Goal: Task Accomplishment & Management: Complete application form

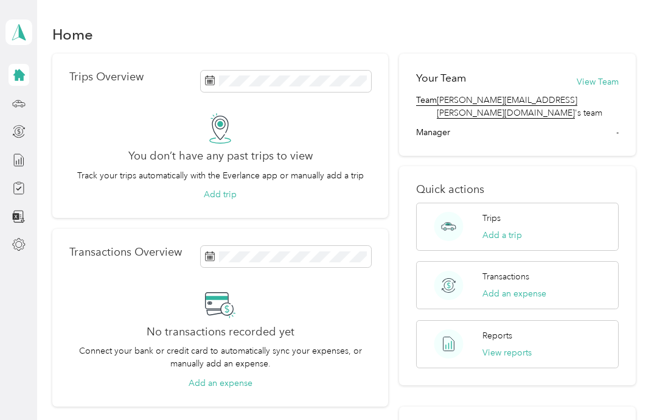
click at [20, 183] on icon at bounding box center [18, 187] width 13 height 13
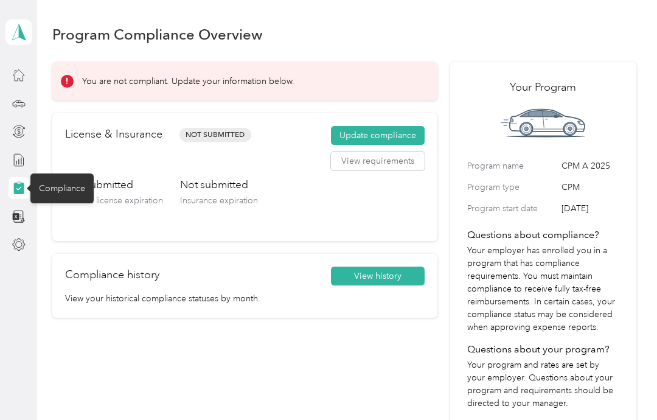
click at [390, 164] on button "View requirements" at bounding box center [378, 160] width 94 height 19
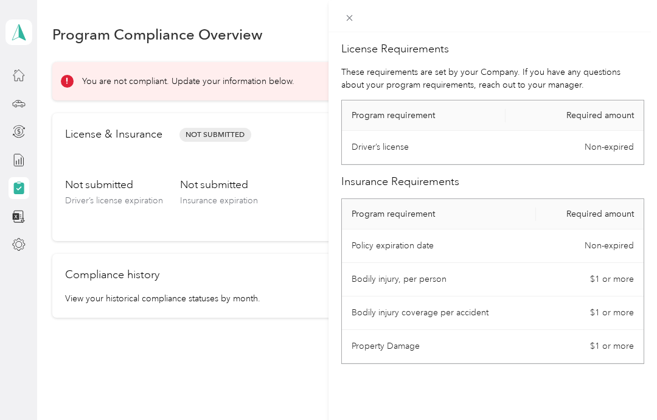
click at [69, 200] on div "License Requirements These requirements are set by your Company. If you have an…" at bounding box center [328, 210] width 657 height 420
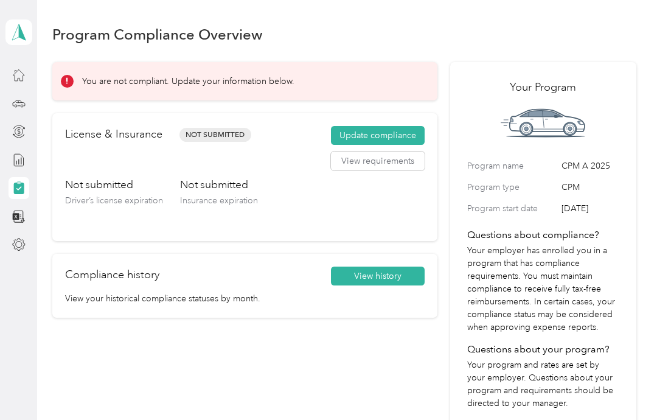
click at [398, 136] on button "Update compliance" at bounding box center [378, 135] width 94 height 19
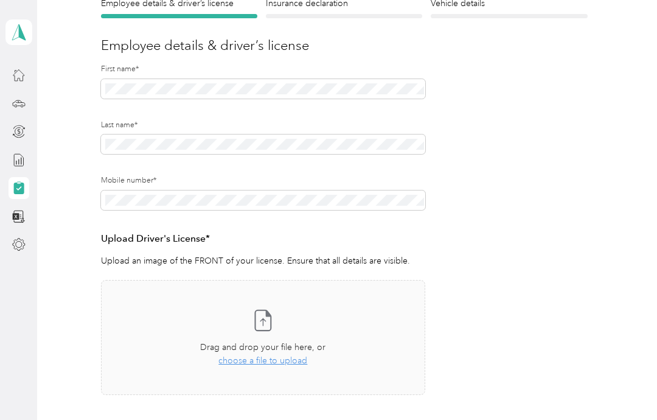
scroll to position [123, 0]
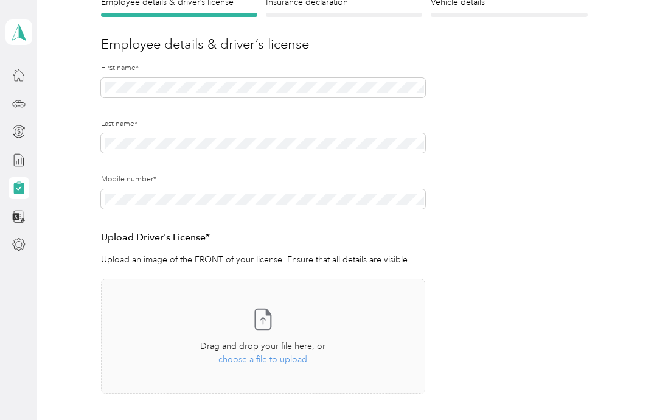
click at [276, 358] on span "choose a file to upload" at bounding box center [262, 359] width 89 height 10
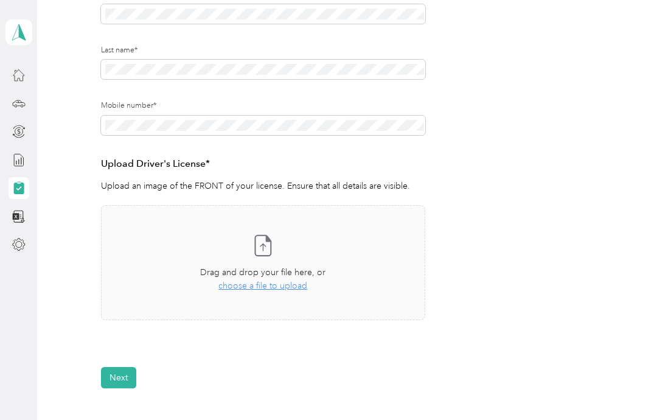
scroll to position [198, 0]
click at [297, 287] on span "choose a file to upload" at bounding box center [262, 284] width 89 height 10
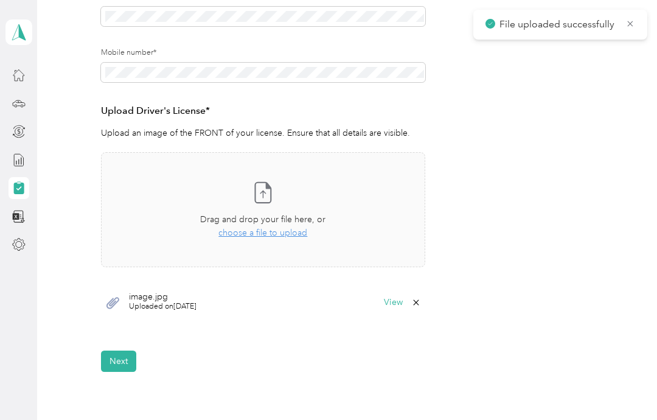
scroll to position [255, 0]
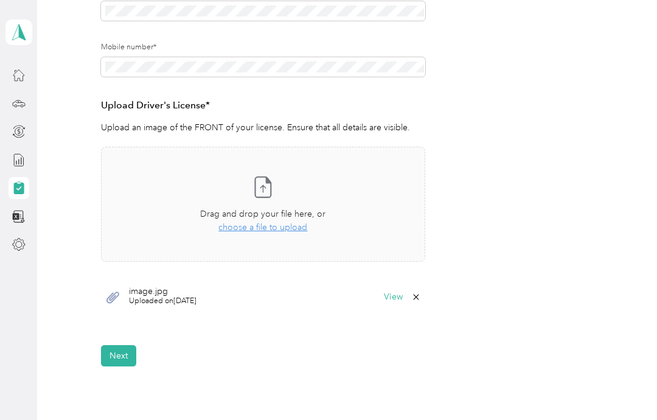
click at [110, 351] on button "Next" at bounding box center [118, 355] width 35 height 21
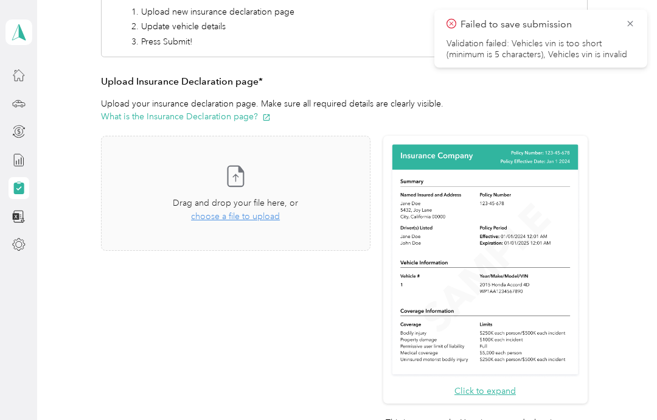
scroll to position [210, 0]
click at [211, 220] on span "choose a file to upload" at bounding box center [235, 216] width 89 height 10
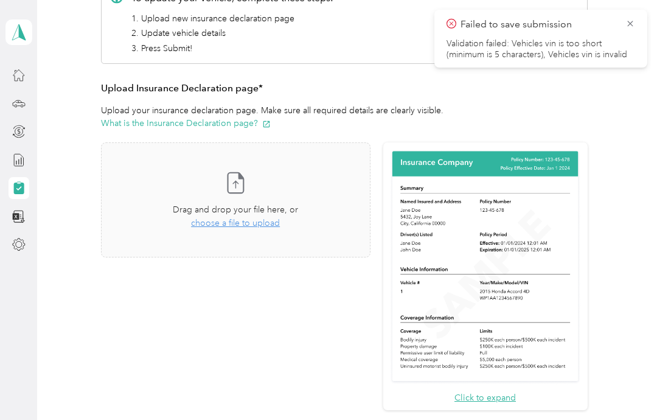
scroll to position [203, 0]
click at [213, 218] on span "choose a file to upload" at bounding box center [235, 223] width 89 height 10
